Goal: Task Accomplishment & Management: Use online tool/utility

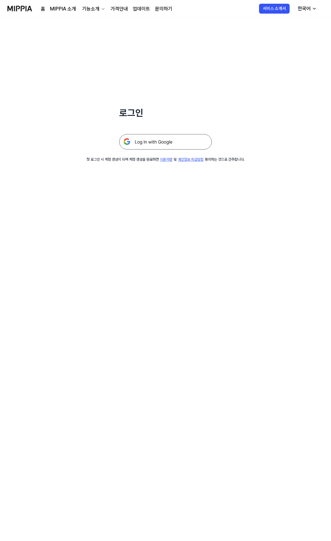
click at [165, 136] on img at bounding box center [165, 141] width 93 height 15
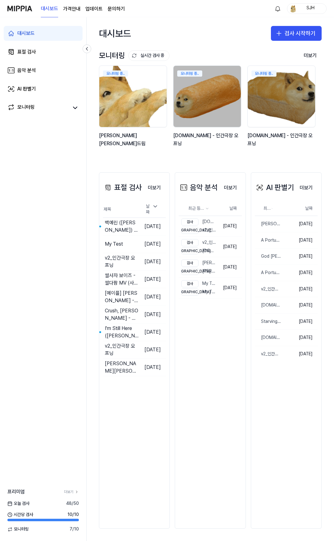
click at [144, 154] on div "모니터링 실시간 검사 중 더보기 모니터링 모니터링 중.. 김창섭의 건드림 모니터링 중.. y2mate.com - 인간극장 오프닝 모니터링 중.…" at bounding box center [210, 104] width 247 height 111
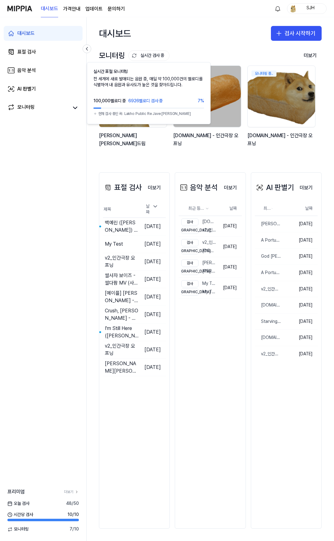
click at [206, 29] on div "대시보드 검사 시작하기" at bounding box center [210, 33] width 247 height 32
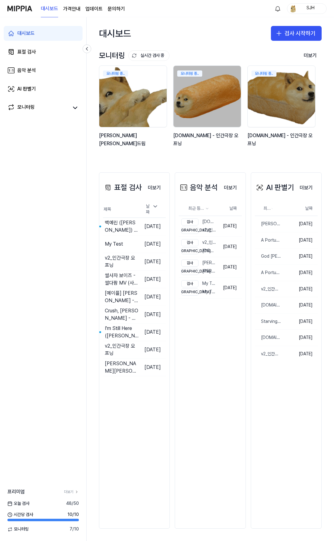
click at [233, 37] on div "대시보드 검사 시작하기" at bounding box center [210, 33] width 247 height 32
drag, startPoint x: 85, startPoint y: 180, endPoint x: 63, endPoint y: 180, distance: 22.0
click at [63, 180] on div "대시보드 표절 검사 음악 분석 AI 판별기 모니터링 프리미엄 더보기 [DATE] 검사 48 / 50 시간당 검사 10 / 10 모니터링 7 /…" at bounding box center [43, 279] width 87 height 524
click at [85, 49] on icon at bounding box center [87, 49] width 6 height 6
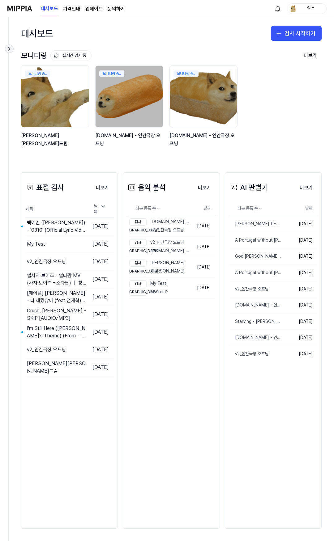
click at [10, 49] on icon at bounding box center [9, 49] width 6 height 6
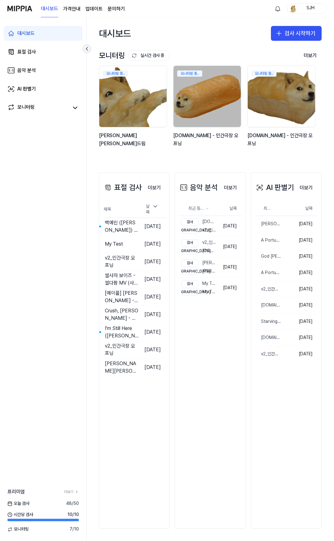
click at [86, 49] on icon at bounding box center [87, 49] width 6 height 6
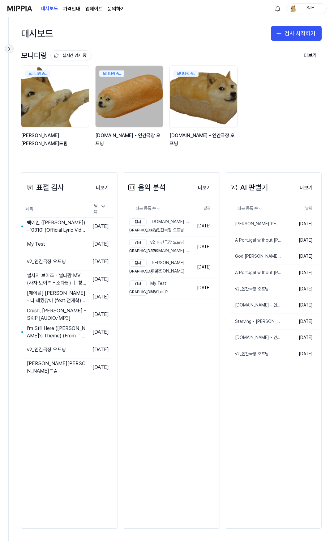
click at [8, 51] on icon at bounding box center [9, 49] width 6 height 6
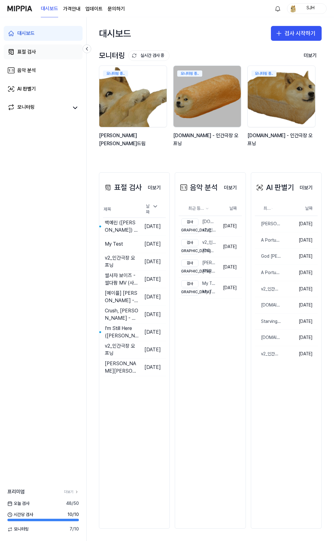
click at [37, 56] on link "표절 검사" at bounding box center [43, 52] width 79 height 15
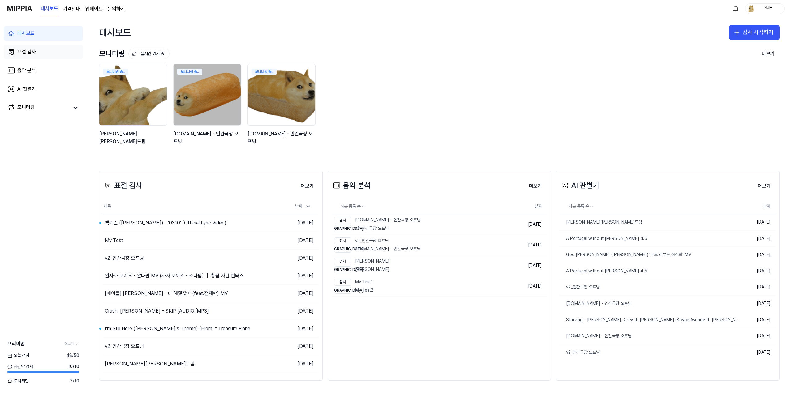
click at [30, 53] on div "표절 검사" at bounding box center [26, 51] width 19 height 7
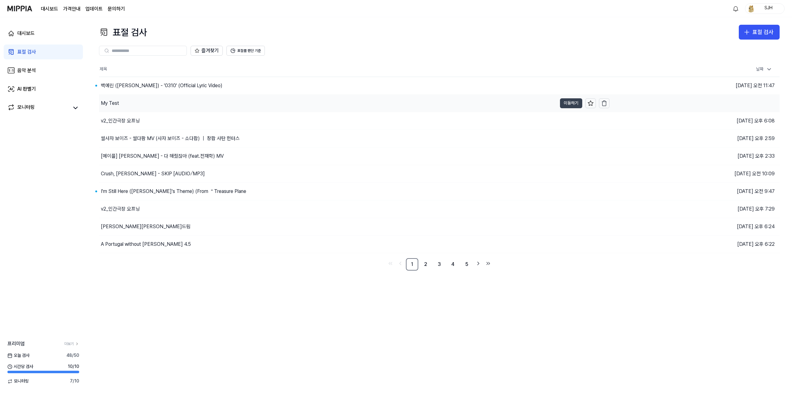
click at [567, 101] on button "이동하기" at bounding box center [571, 103] width 22 height 10
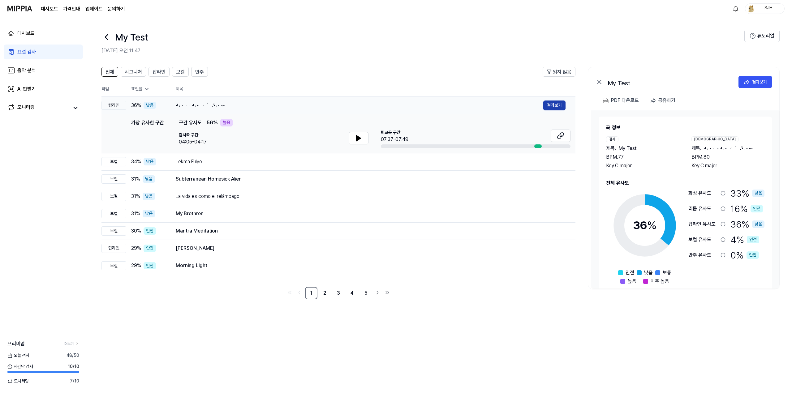
click at [552, 103] on button "결과보기" at bounding box center [554, 106] width 22 height 10
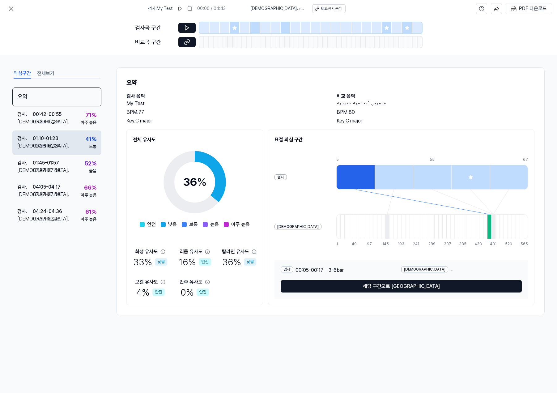
click at [61, 132] on div "검사 . 01:10 - 01:23 비교 . 02:28 - 02:34 41 % 보통" at bounding box center [56, 142] width 89 height 24
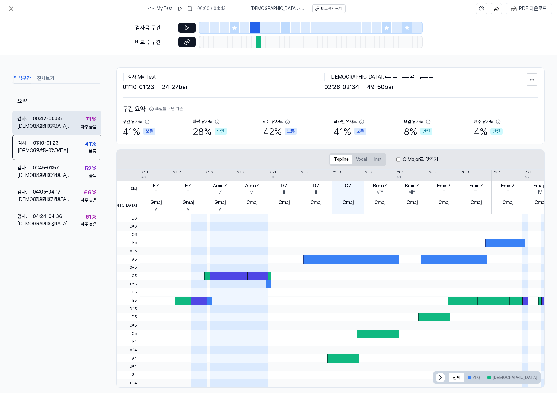
click at [68, 120] on div "검사 . 00:42 - 00:55 비교 . 07:25 - 07:37 71 % 아주 높음" at bounding box center [56, 123] width 89 height 24
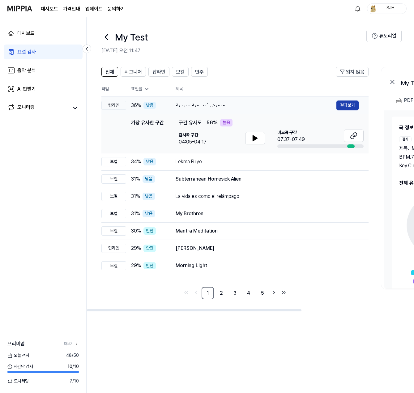
click at [344, 106] on button "결과보기" at bounding box center [347, 106] width 22 height 10
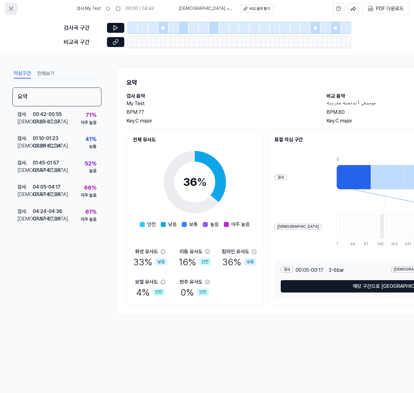
click at [11, 9] on icon at bounding box center [11, 9] width 4 height 4
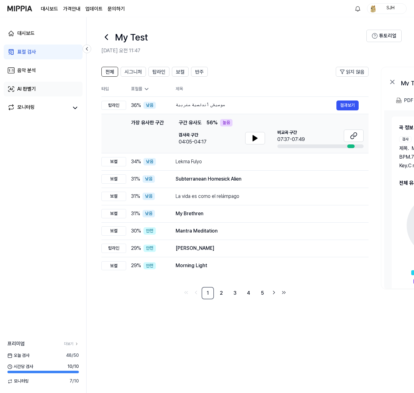
click at [30, 90] on div "AI 판별기" at bounding box center [26, 88] width 19 height 7
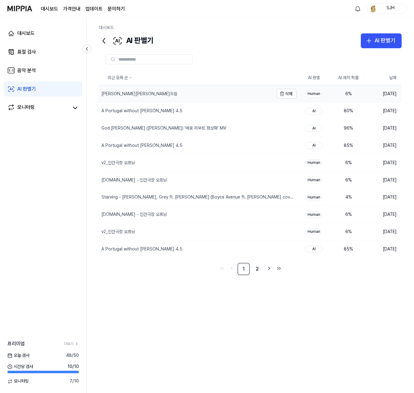
click at [216, 102] on div "[PERSON_NAME]의 건드림" at bounding box center [186, 93] width 175 height 17
